Goal: Transaction & Acquisition: Purchase product/service

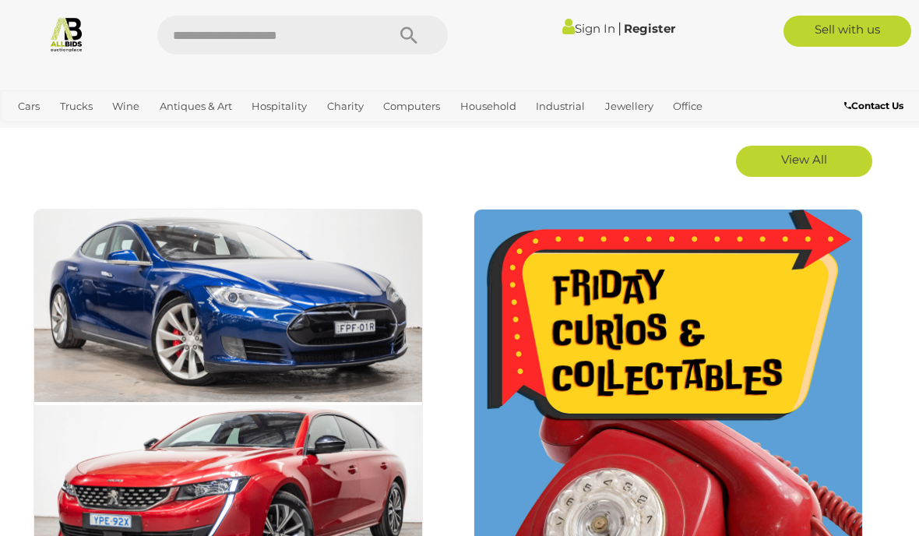
scroll to position [909, 0]
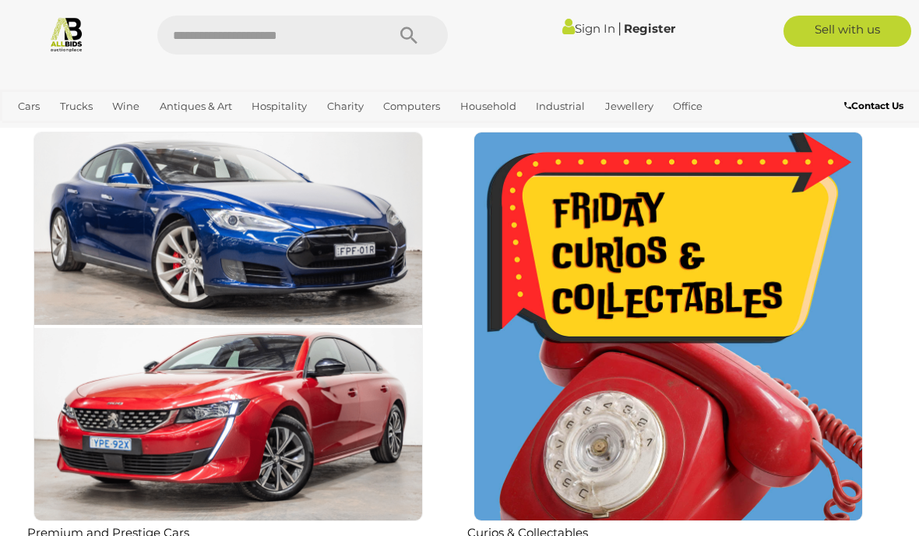
click at [104, 216] on img at bounding box center [227, 326] width 389 height 389
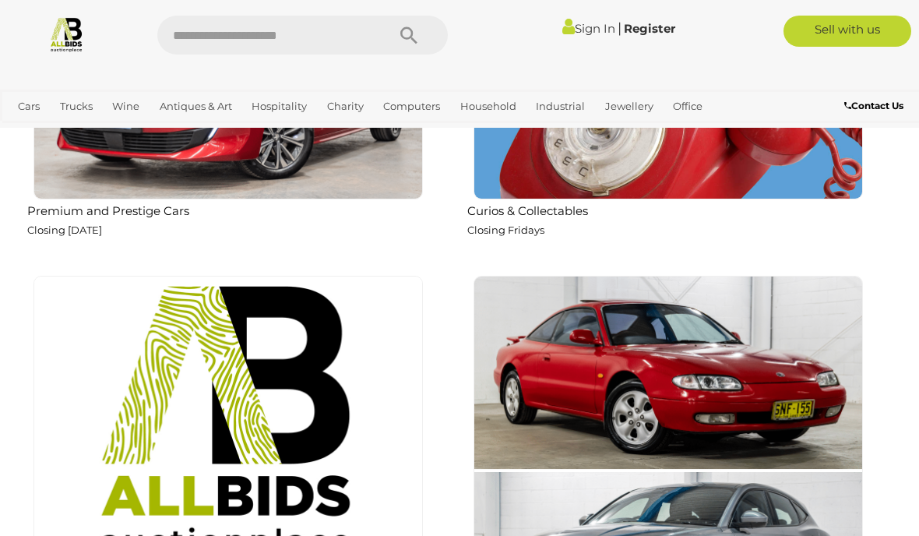
scroll to position [1199, 0]
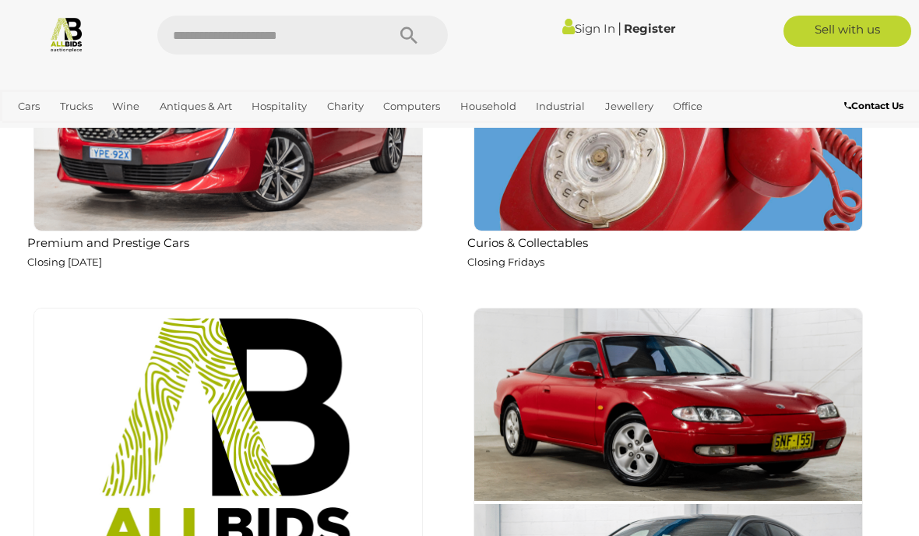
click at [0, 0] on link "Art" at bounding box center [0, 0] width 0 height 0
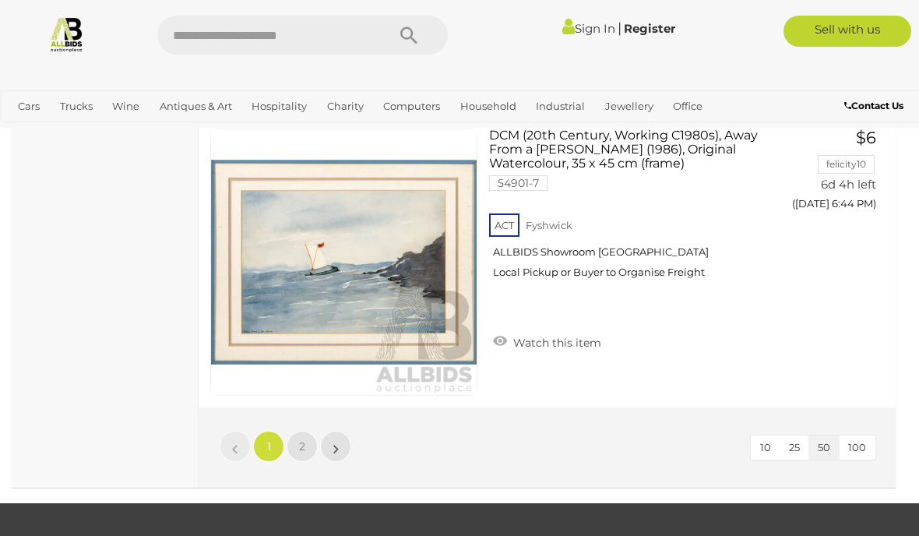
scroll to position [14654, 0]
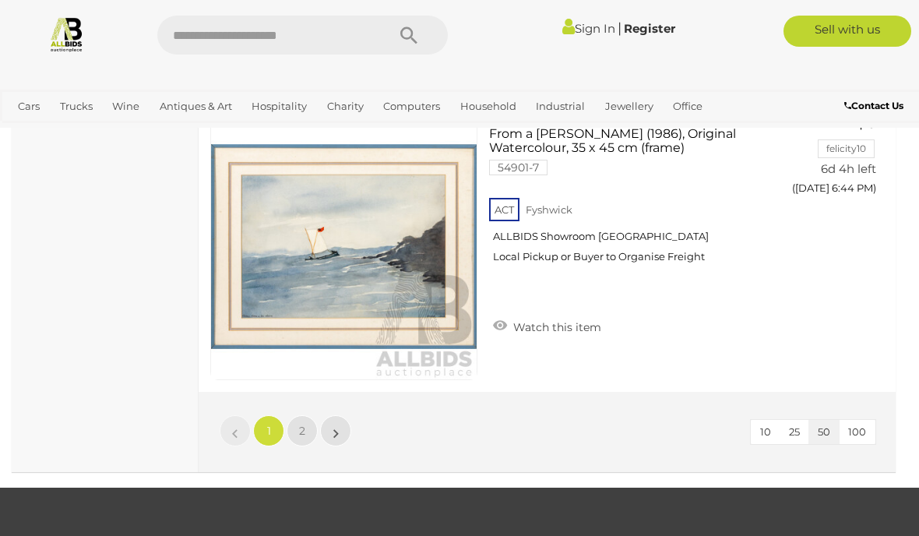
click at [295, 415] on link "2" at bounding box center [302, 430] width 31 height 31
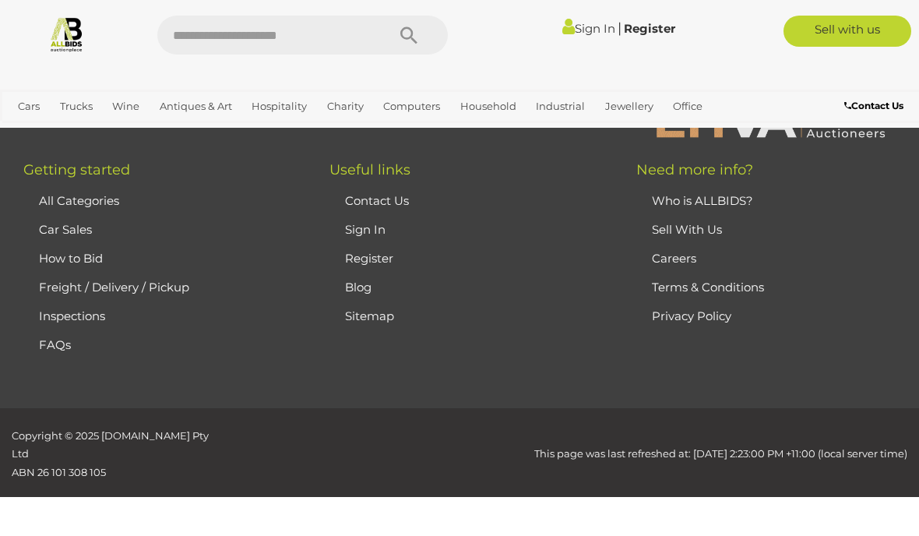
scroll to position [209, 0]
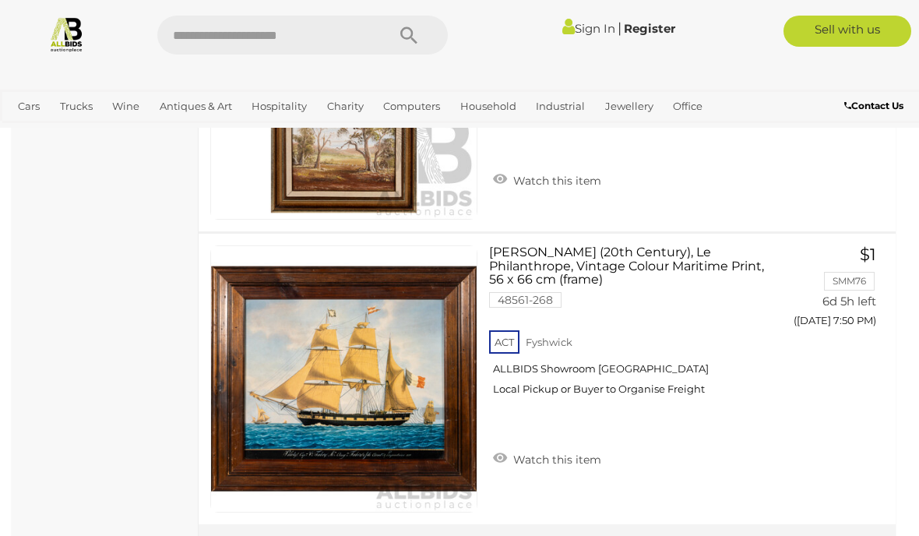
scroll to position [9795, 0]
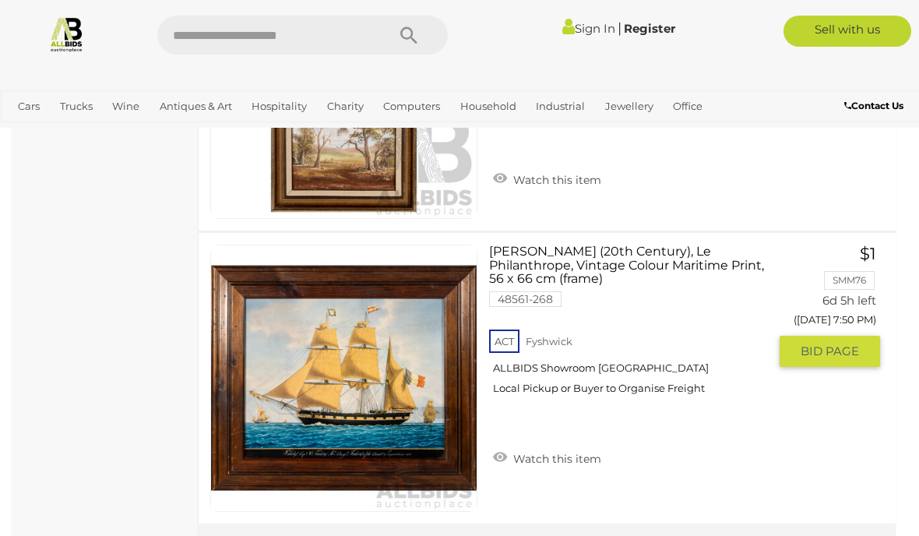
click at [440, 396] on img at bounding box center [344, 378] width 266 height 266
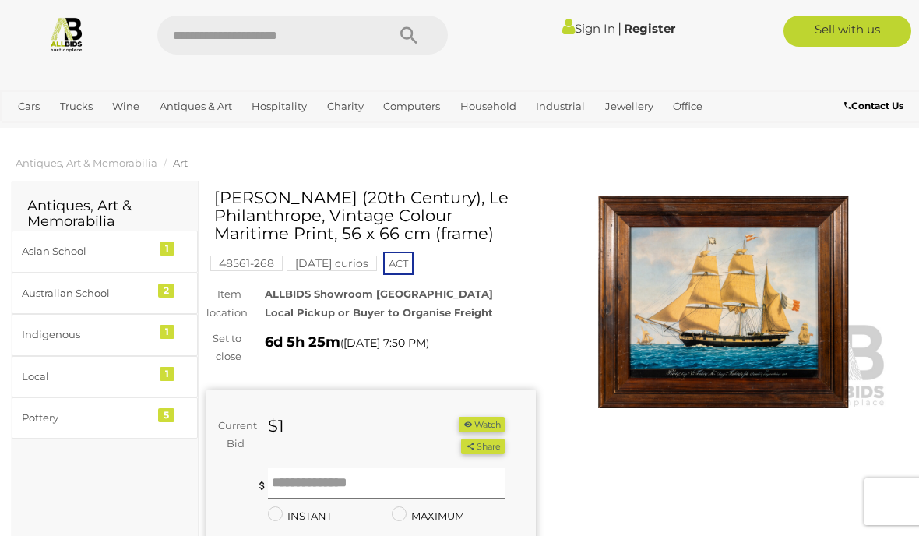
click at [784, 300] on img at bounding box center [723, 302] width 329 height 212
